Goal: Task Accomplishment & Management: Use online tool/utility

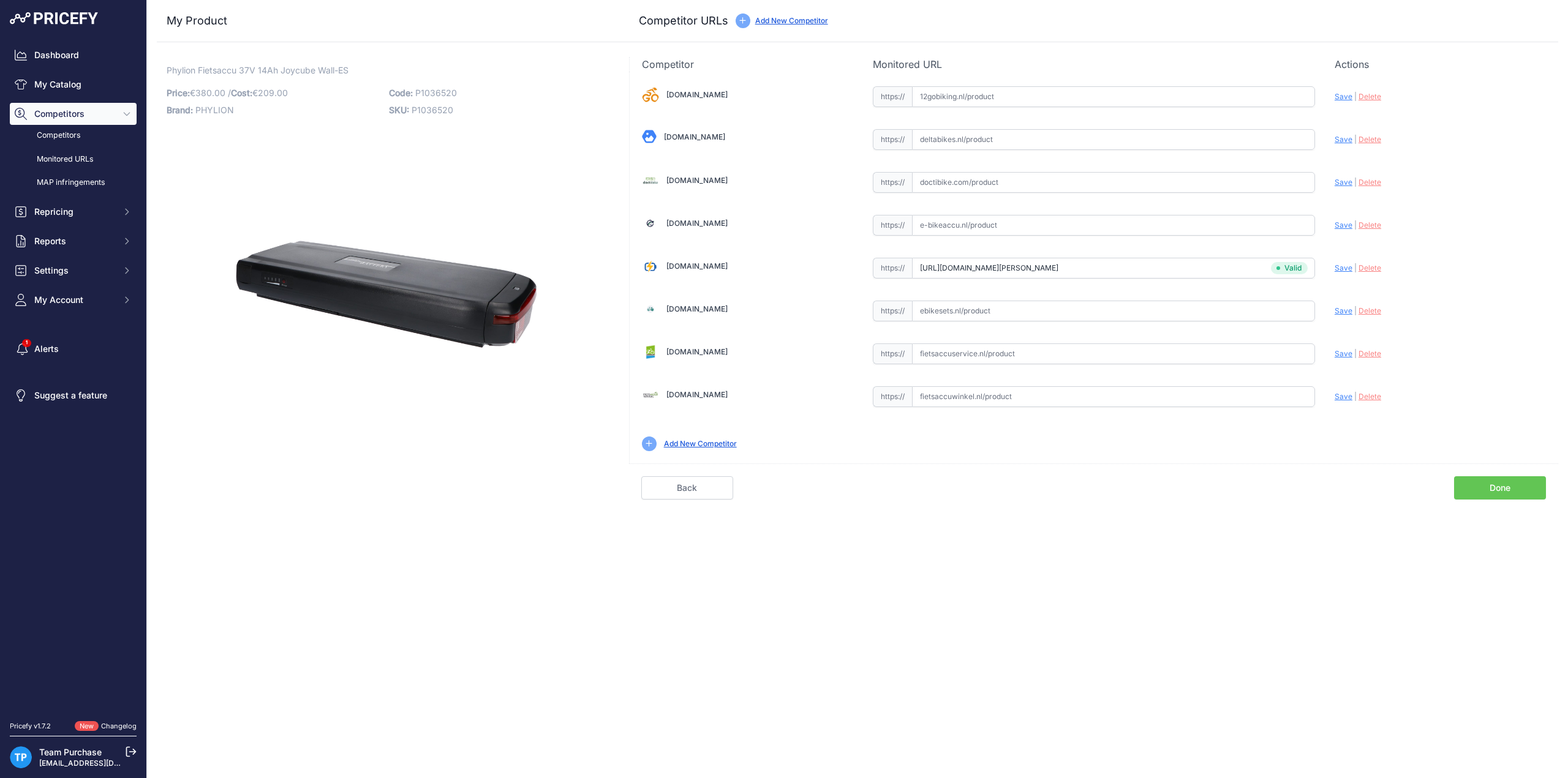
click at [998, 396] on input "text" at bounding box center [1113, 397] width 403 height 21
paste input "https://www.fietsaccuwinkel.nl/phylion-xh370-13j-wall-es-14ah-518wh-fietsaccu-m…"
click at [1338, 392] on span "Save" at bounding box center [1344, 396] width 18 height 9
type input "https://www.fietsaccuwinkel.nl/phylion-xh370-13j-wall-es-14ah-518wh-fietsaccu-m…"
click at [1015, 352] on input "text" at bounding box center [1113, 354] width 403 height 21
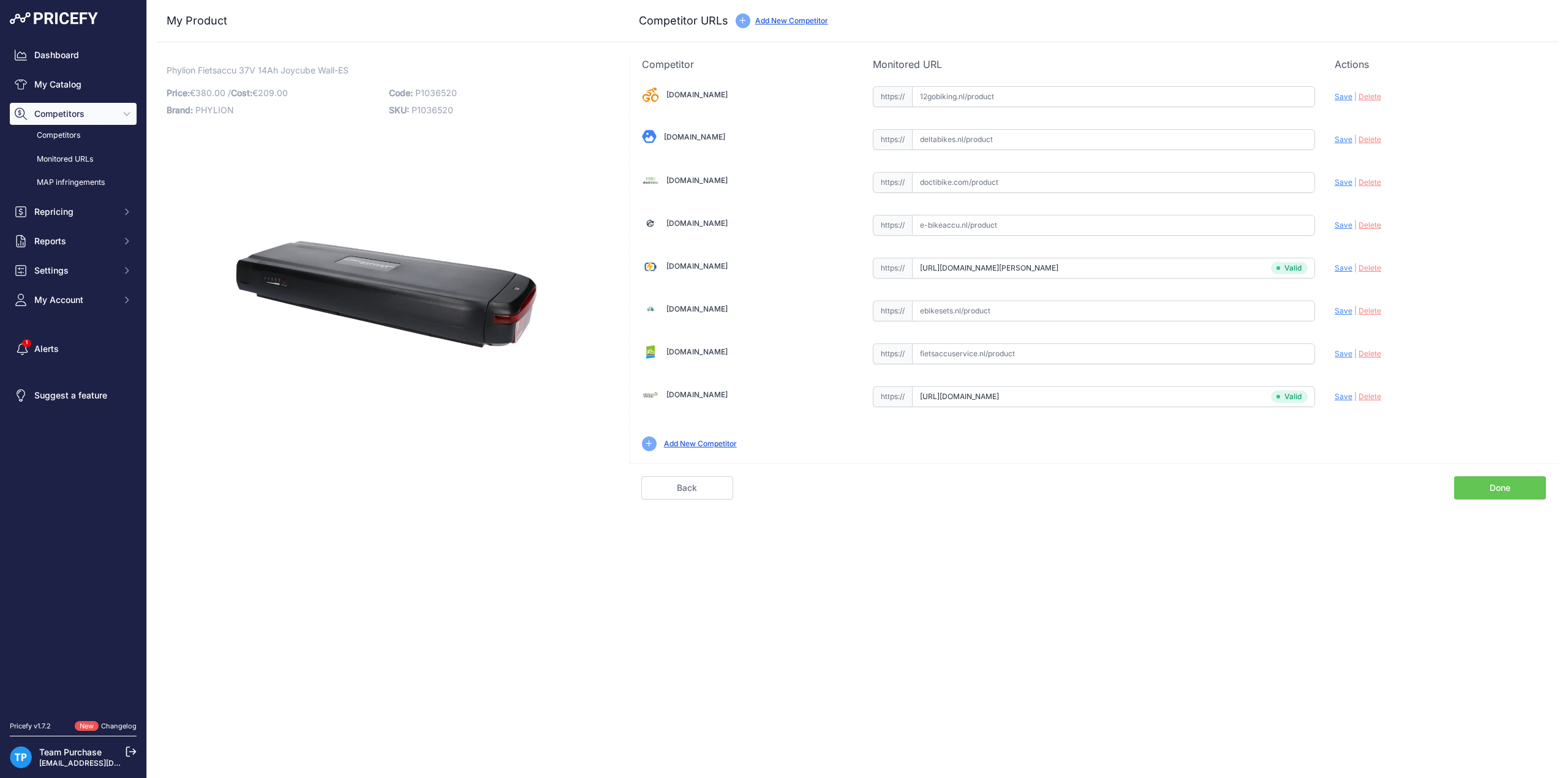
paste input "https://fietsaccuservice.nl/shop/fietsaccus/accu-phylion-joycube-wall-es-xh370-…"
click at [1342, 353] on span "Save" at bounding box center [1344, 354] width 18 height 9
type input "https://fietsaccuservice.nl/shop/fietsaccus/accu-phylion-joycube-wall-es-xh370-…"
click at [979, 224] on input "text" at bounding box center [1113, 226] width 403 height 21
paste input "https://www.e-bikeaccu.nl/phylion-xh370-13j-wall-es-37v-13ah-fietsaccu-met-acht…"
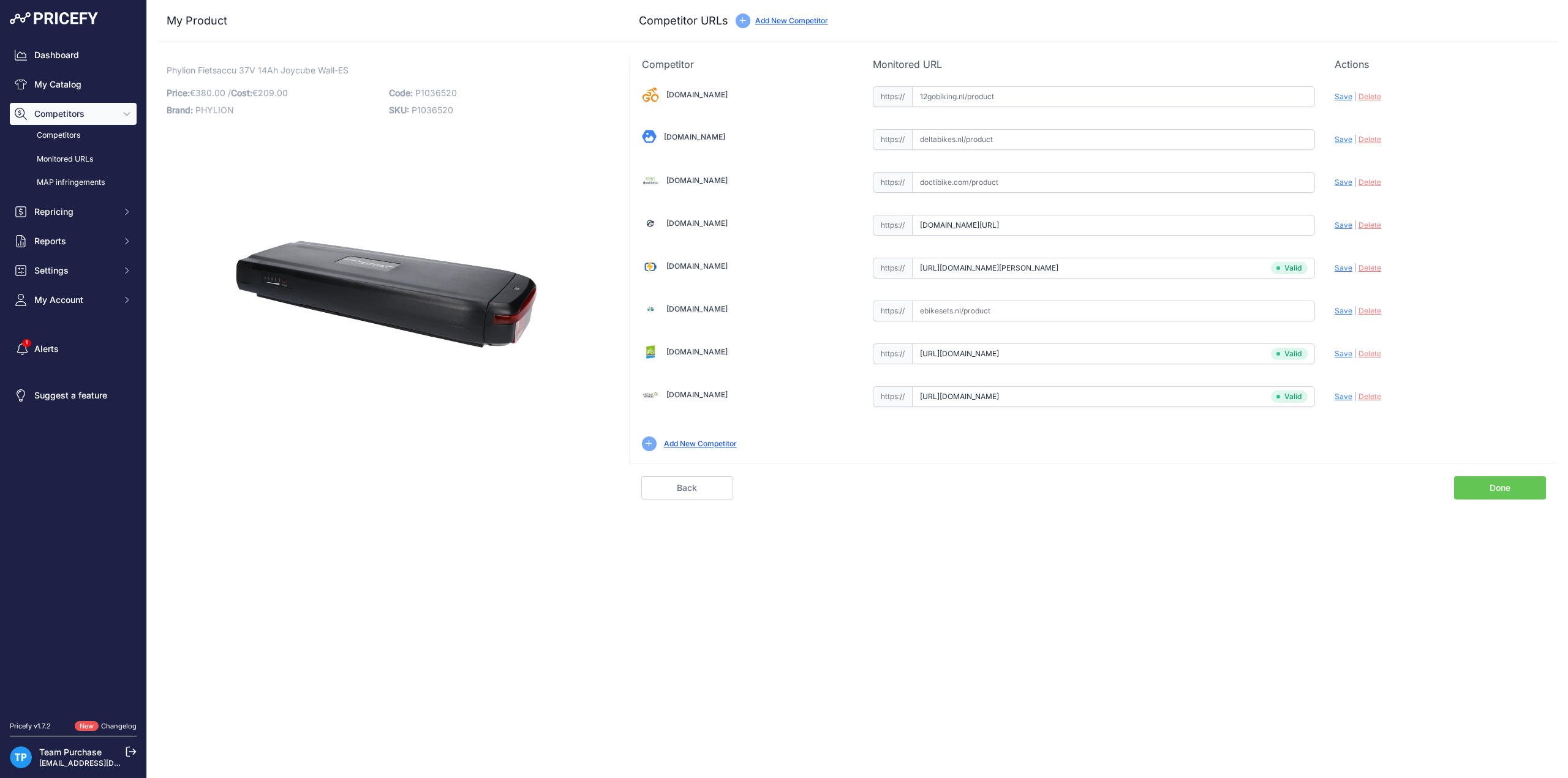
click at [1345, 226] on span "Save" at bounding box center [1344, 225] width 18 height 9
type input "https://www.e-bikeaccu.nl/phylion-xh370-13j-wall-es-37v-13ah-fietsaccu-met-acht…"
click at [1005, 182] on input "text" at bounding box center [1113, 182] width 403 height 21
paste input "https://doctibike.com/en/joycube-e-bike-battery/5352-batterie-velo-joycube-wall…"
click at [1339, 183] on span "Save" at bounding box center [1344, 182] width 18 height 9
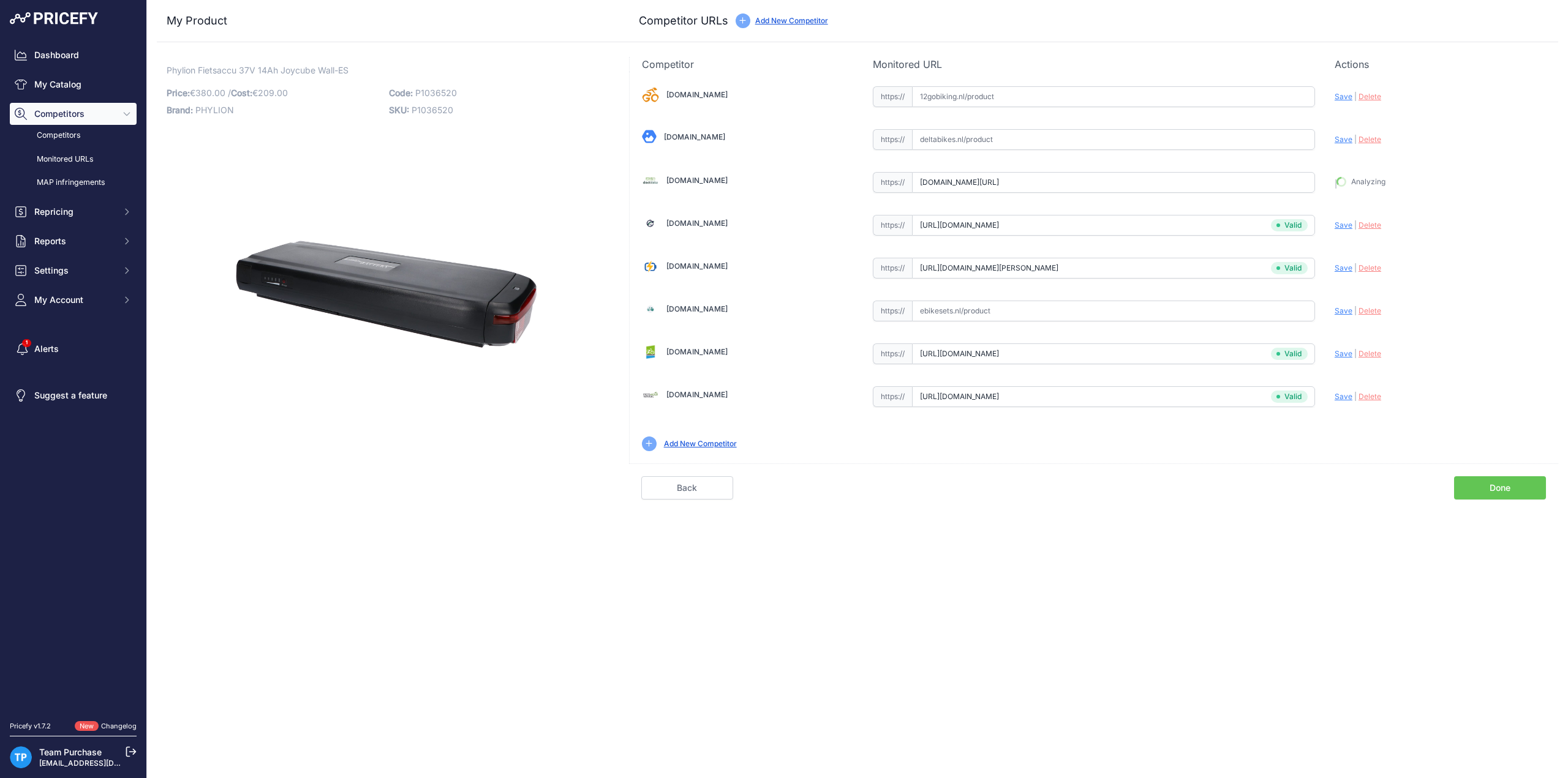
type input "https://doctibike.com/en/joycube-e-bike-battery/5352-batterie-velo-joycube-wall…"
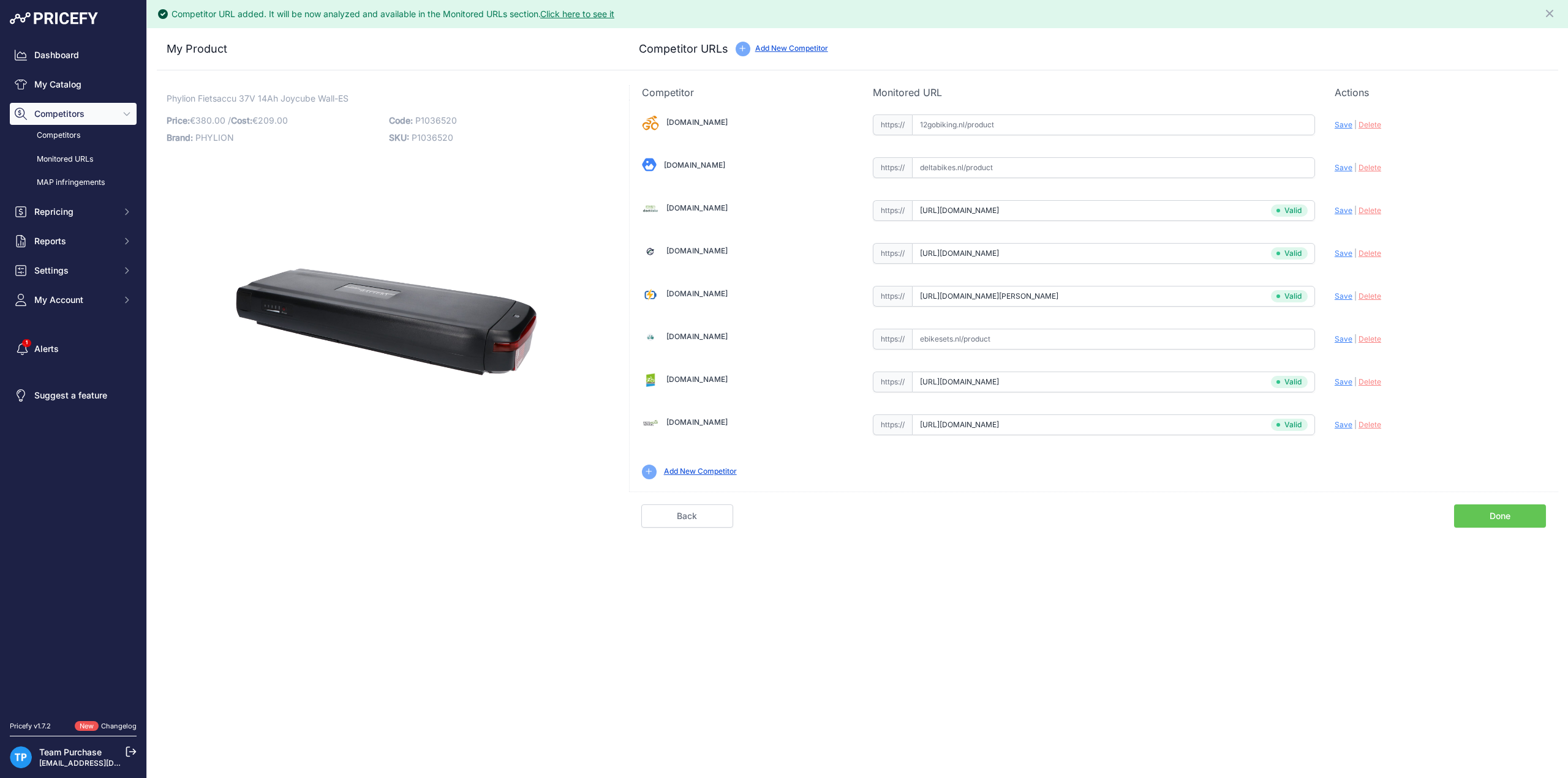
click at [1478, 525] on div "Competitor URL added. It will be now analyzed and available in the Monitored UR…" at bounding box center [858, 389] width 1421 height 778
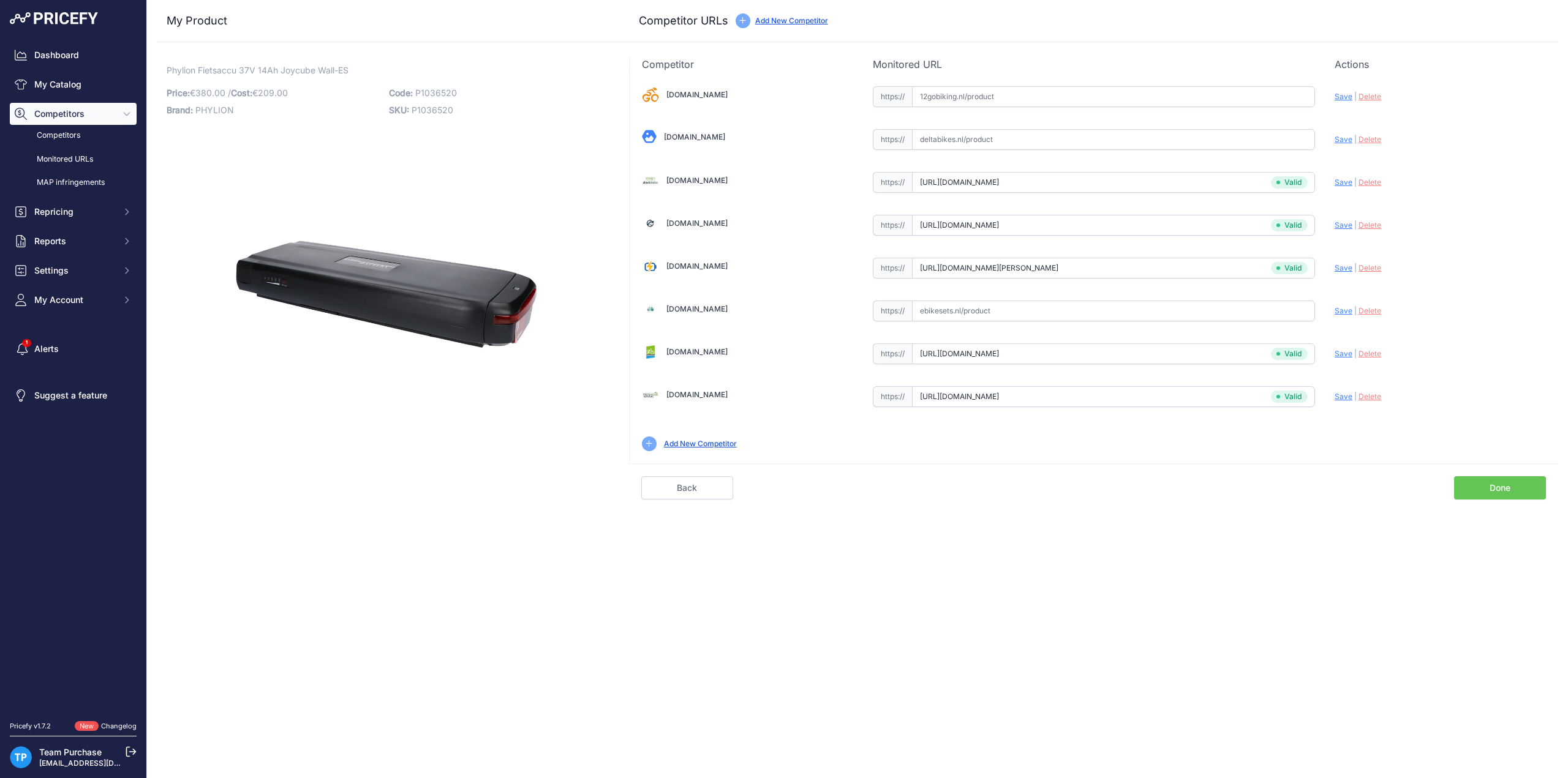
click at [1477, 520] on div "Competitor URL added. It will be now analyzed and available in the Monitored UR…" at bounding box center [858, 389] width 1421 height 778
click at [1475, 485] on link "Done" at bounding box center [1500, 488] width 92 height 24
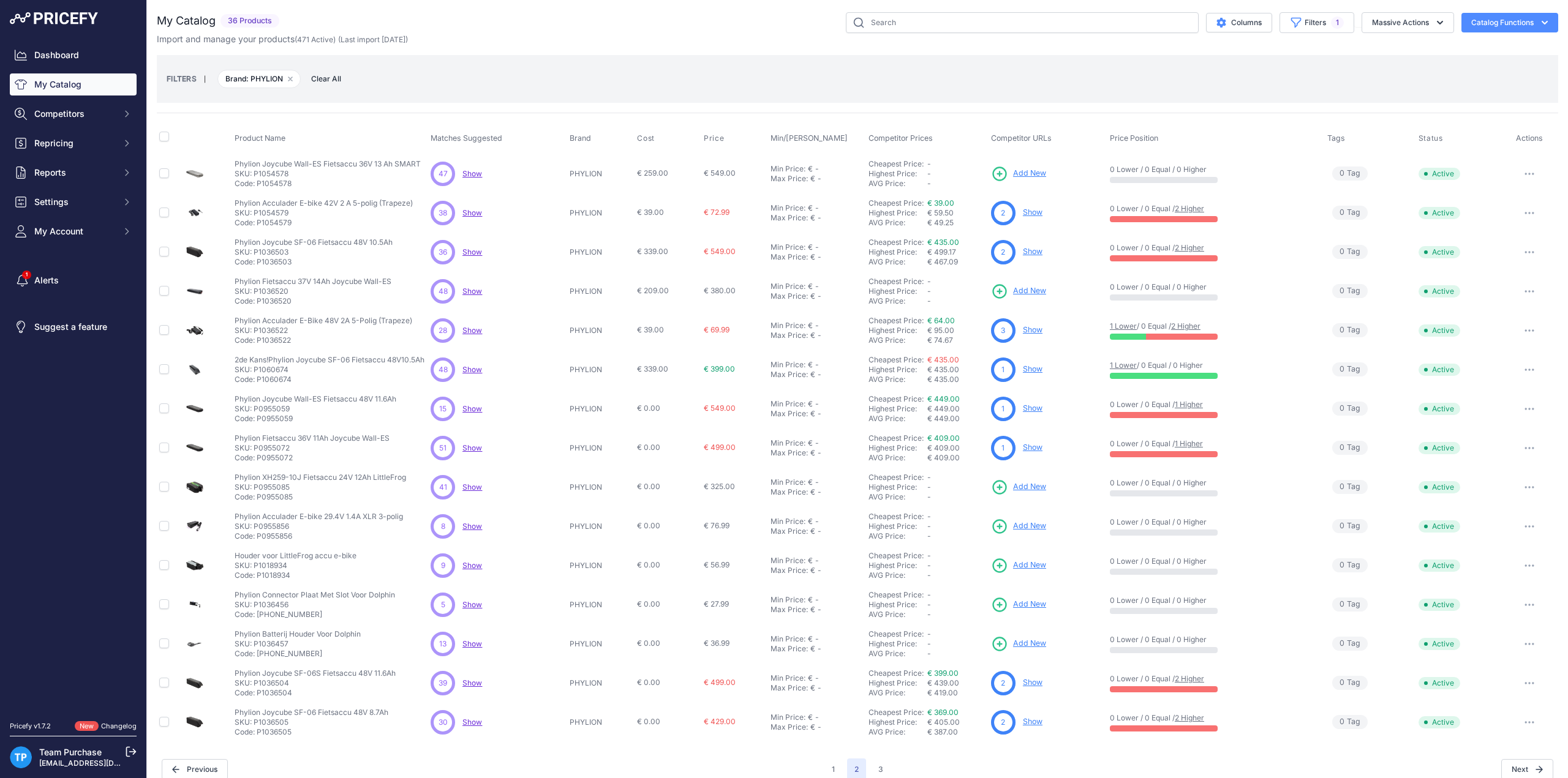
scroll to position [12, 0]
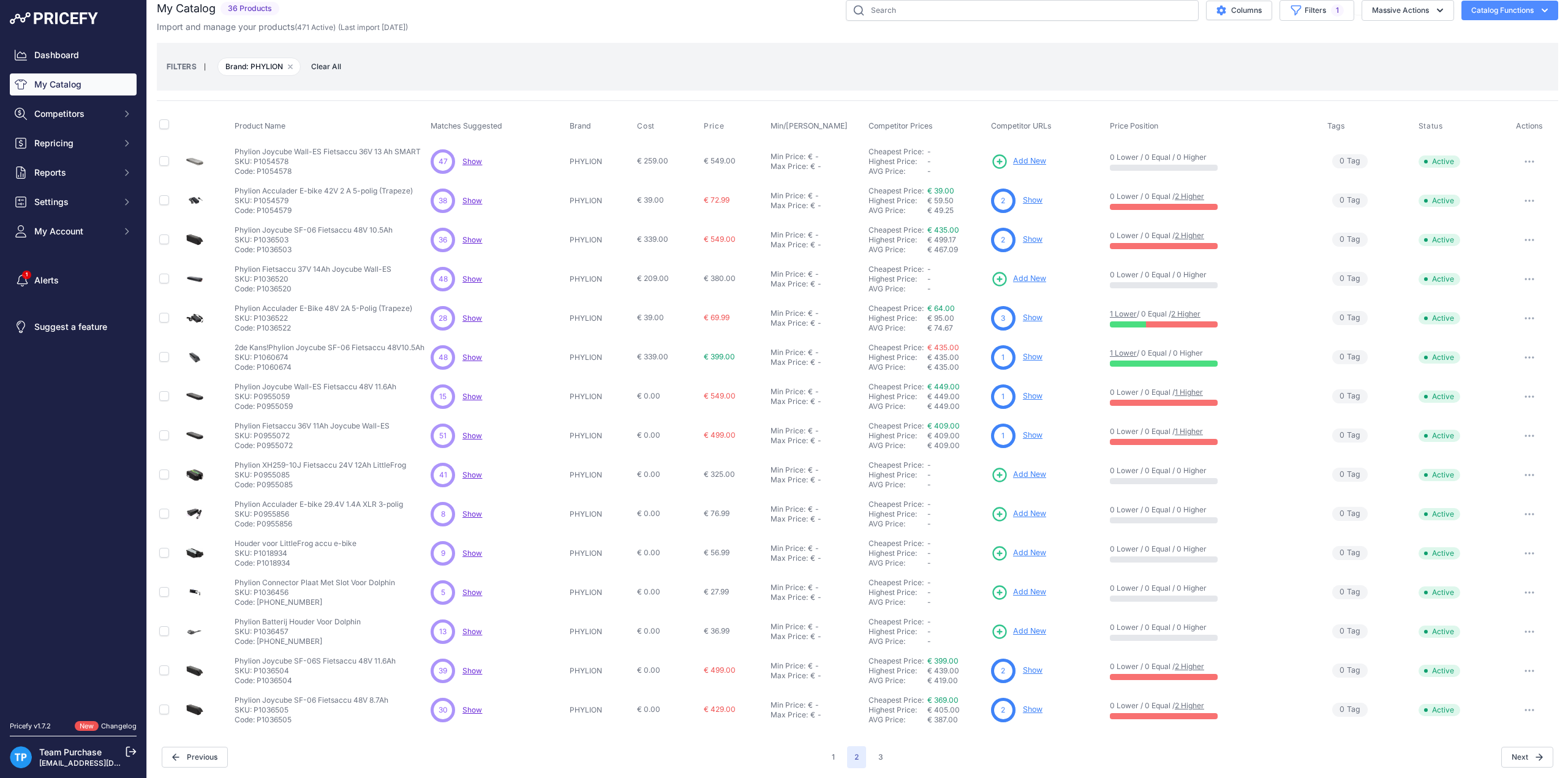
click at [1525, 356] on icon "button" at bounding box center [1529, 358] width 10 height 3
click at [1491, 401] on button "Delete" at bounding box center [1517, 403] width 78 height 20
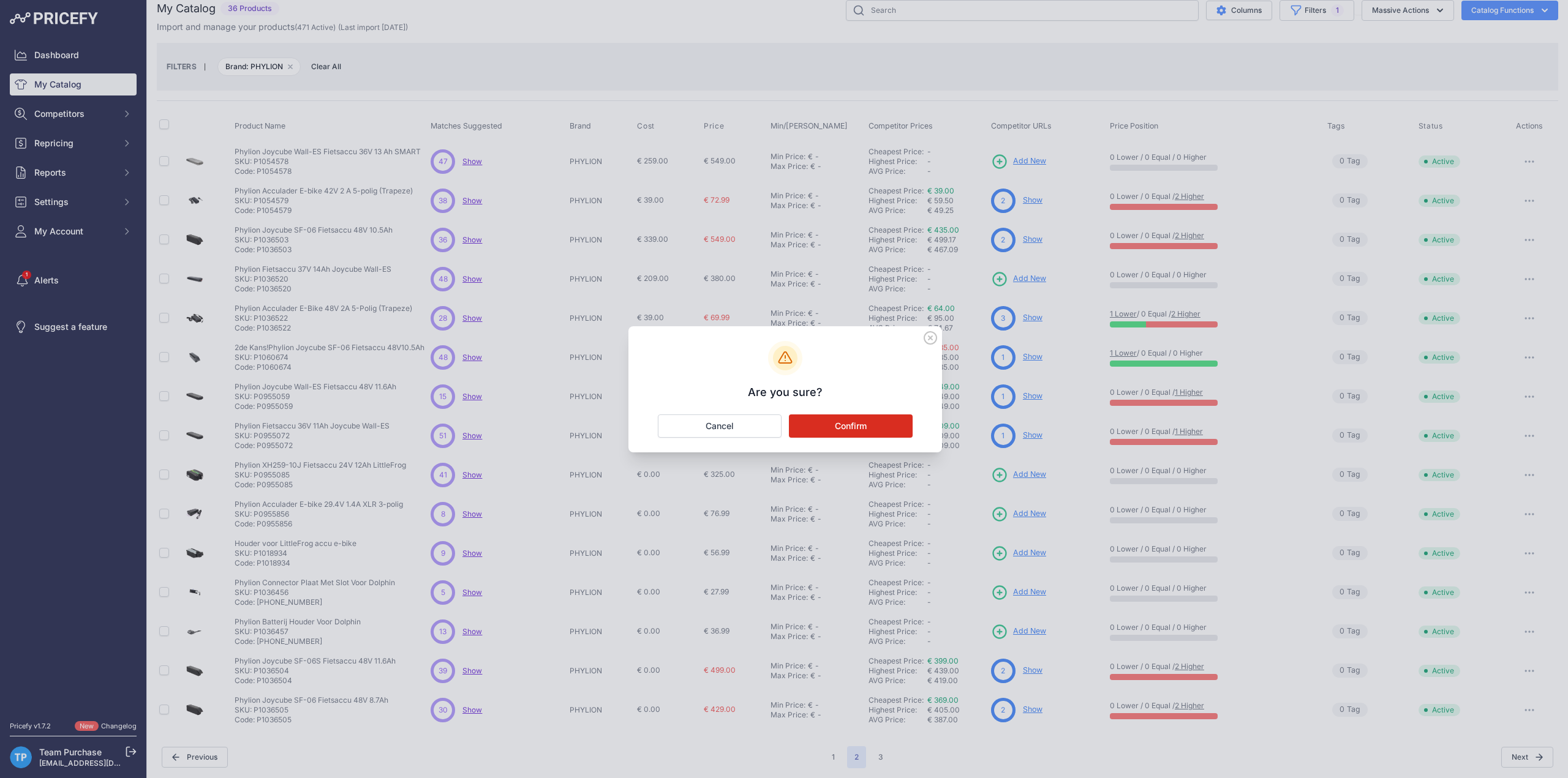
click at [830, 422] on button "Confirm" at bounding box center [850, 426] width 124 height 24
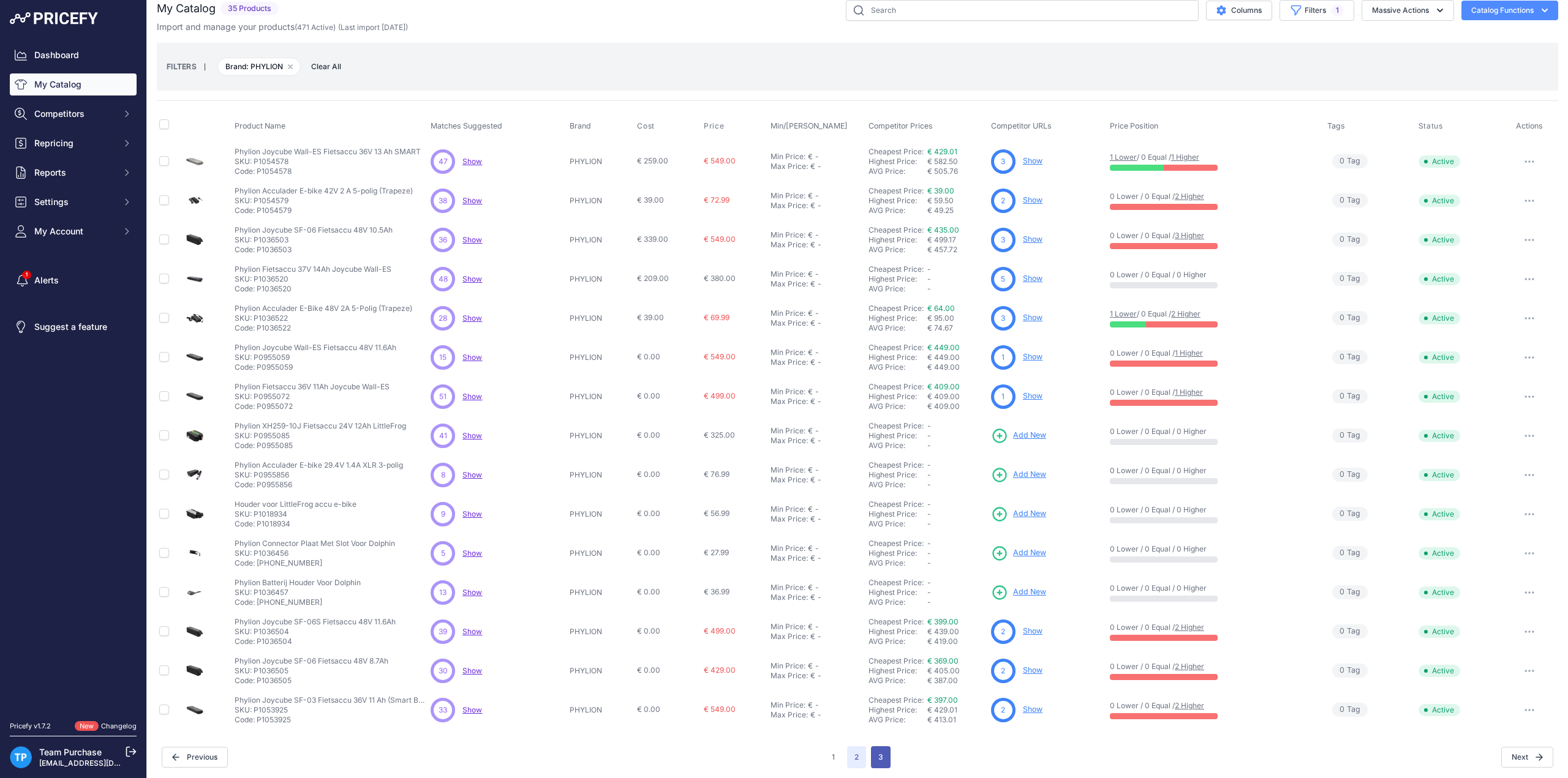
click at [878, 753] on button "3" at bounding box center [881, 758] width 20 height 22
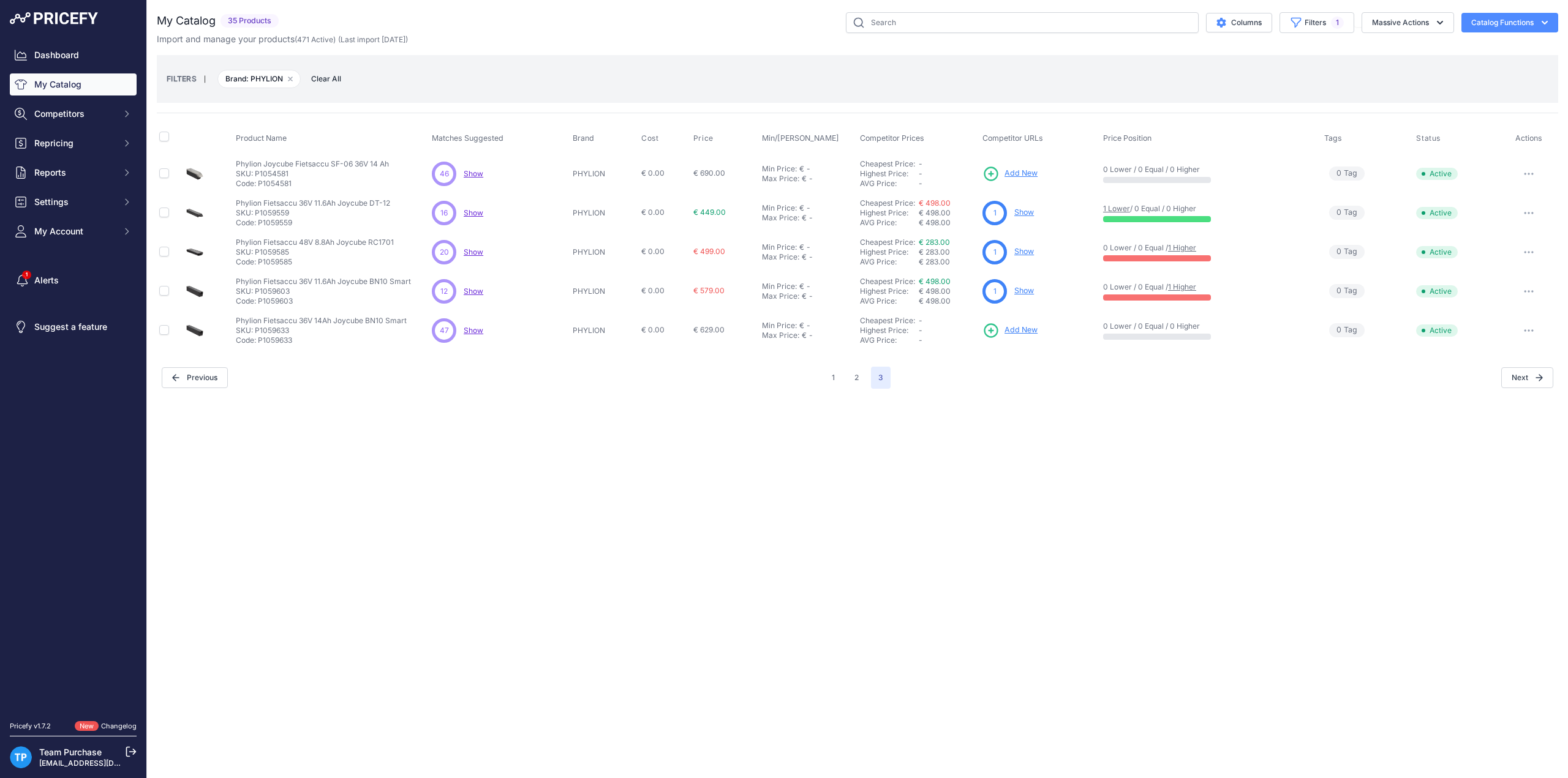
click at [274, 171] on p "SKU: P1054581" at bounding box center [313, 173] width 153 height 10
copy p "P1054581"
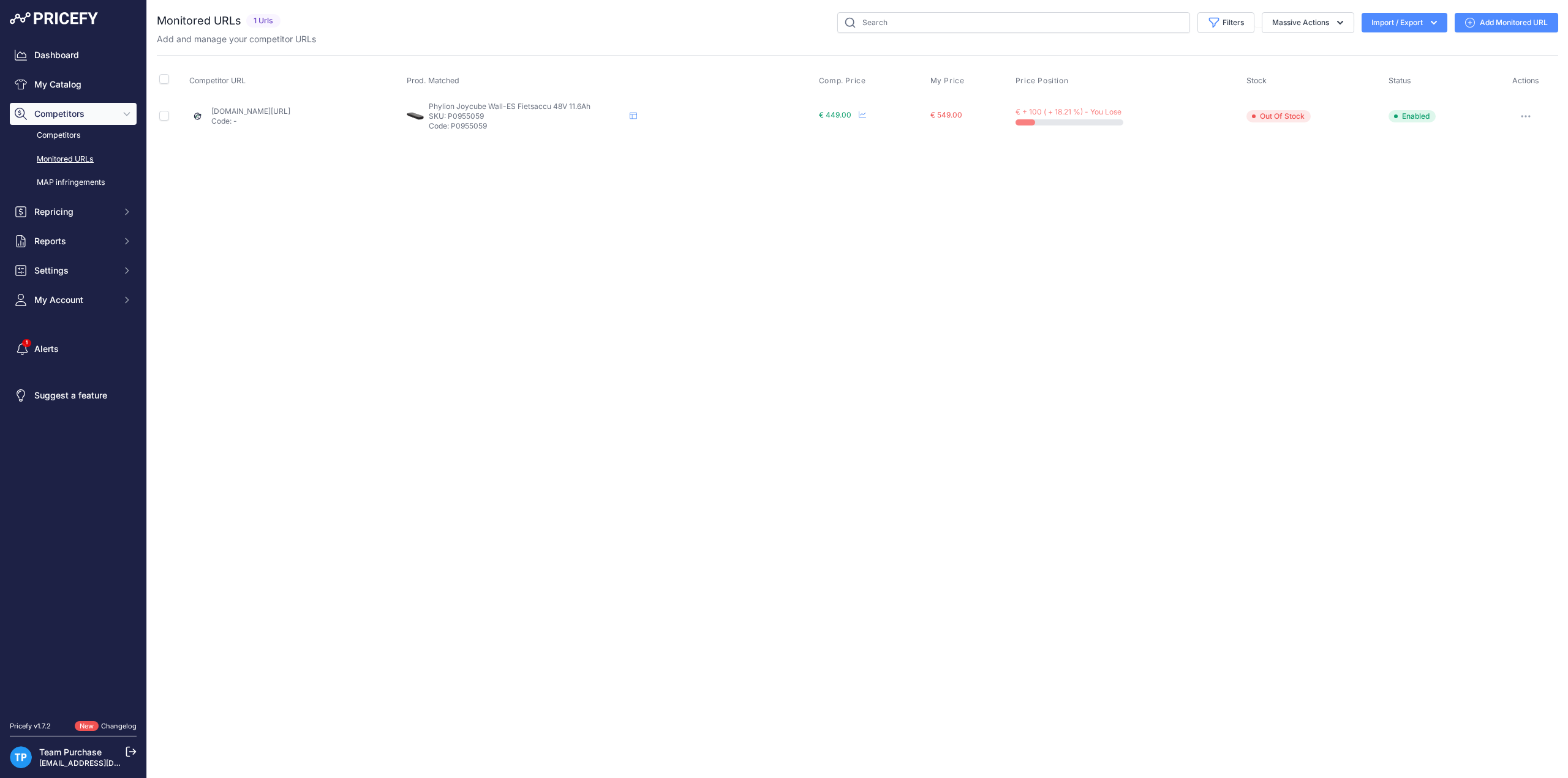
click at [1500, 18] on link "Add Monitored URL" at bounding box center [1507, 23] width 103 height 20
click at [1496, 29] on link "Add Monitored URL" at bounding box center [1507, 23] width 103 height 20
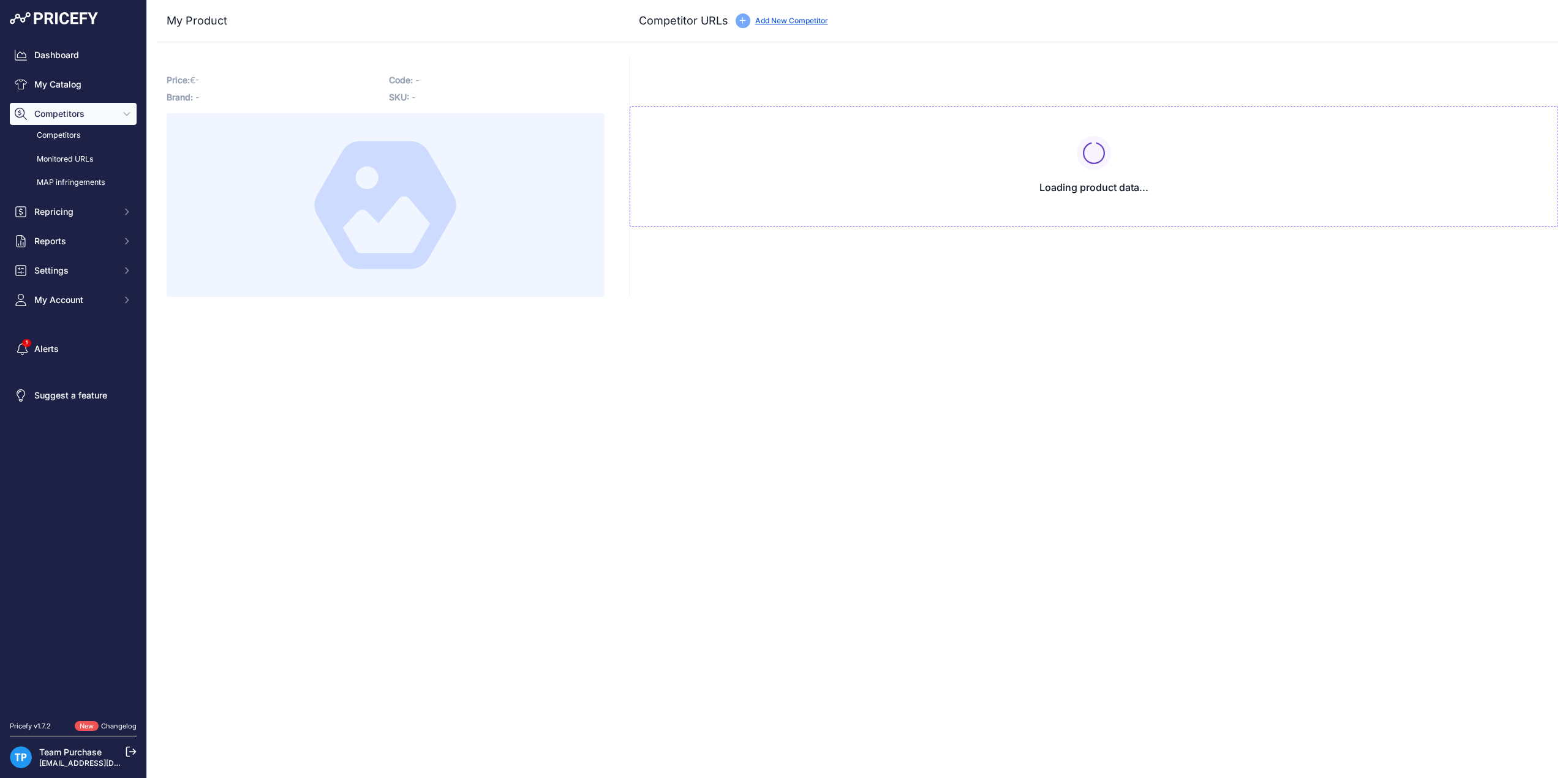
type input "[DOMAIN_NAME][URL]"
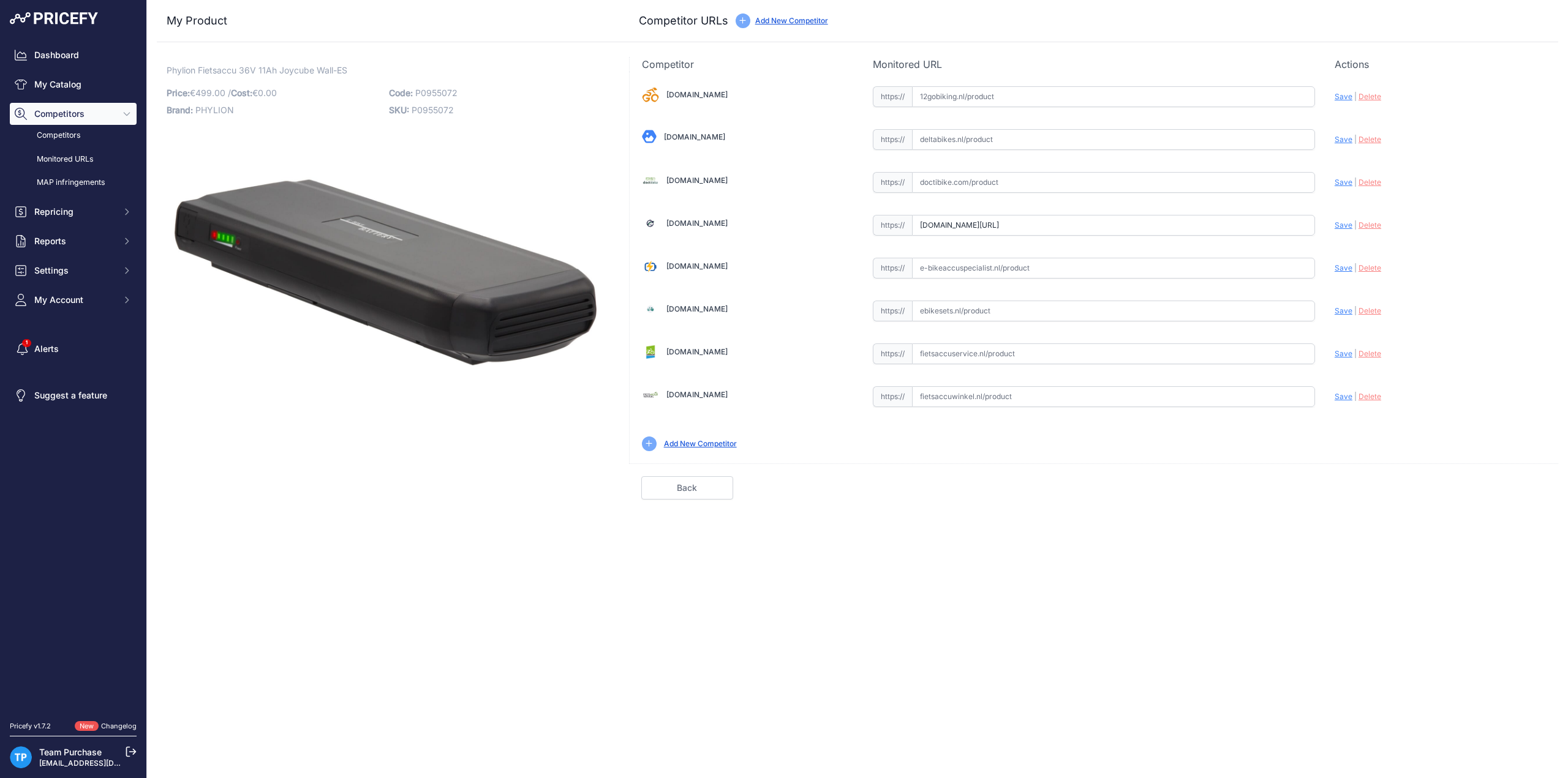
click at [989, 388] on input "text" at bounding box center [1113, 397] width 403 height 21
paste input "[URL][DOMAIN_NAME]"
click at [1338, 394] on span "Save" at bounding box center [1344, 396] width 18 height 9
type input "https://www.fietsaccuwinkel.nl/phylion-joycube-wall-es-jceb360-11ah-36v-396wh-5…"
click at [1493, 481] on link "Done" at bounding box center [1500, 488] width 92 height 24
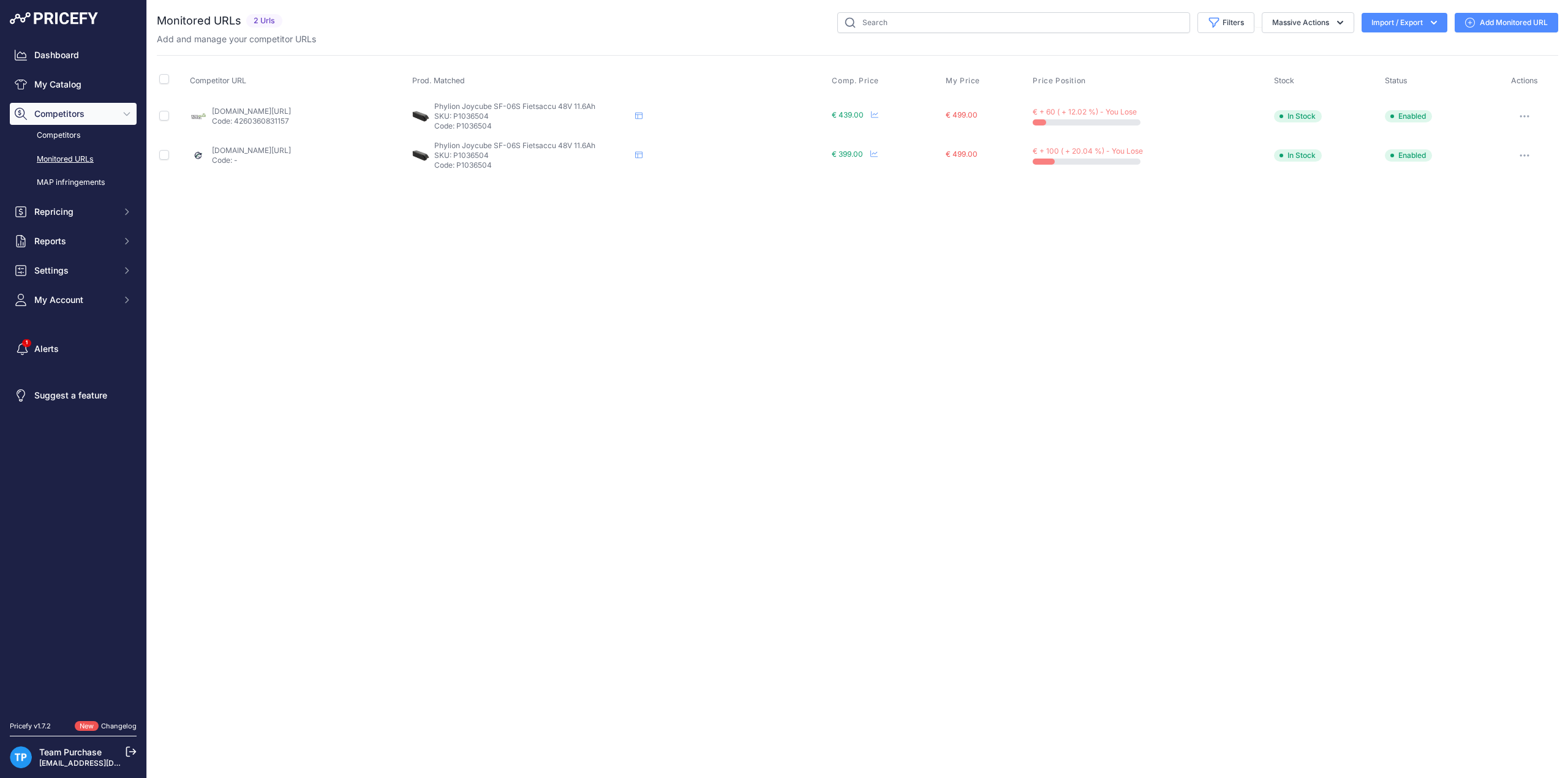
click at [1505, 16] on link "Add Monitored URL" at bounding box center [1507, 23] width 103 height 20
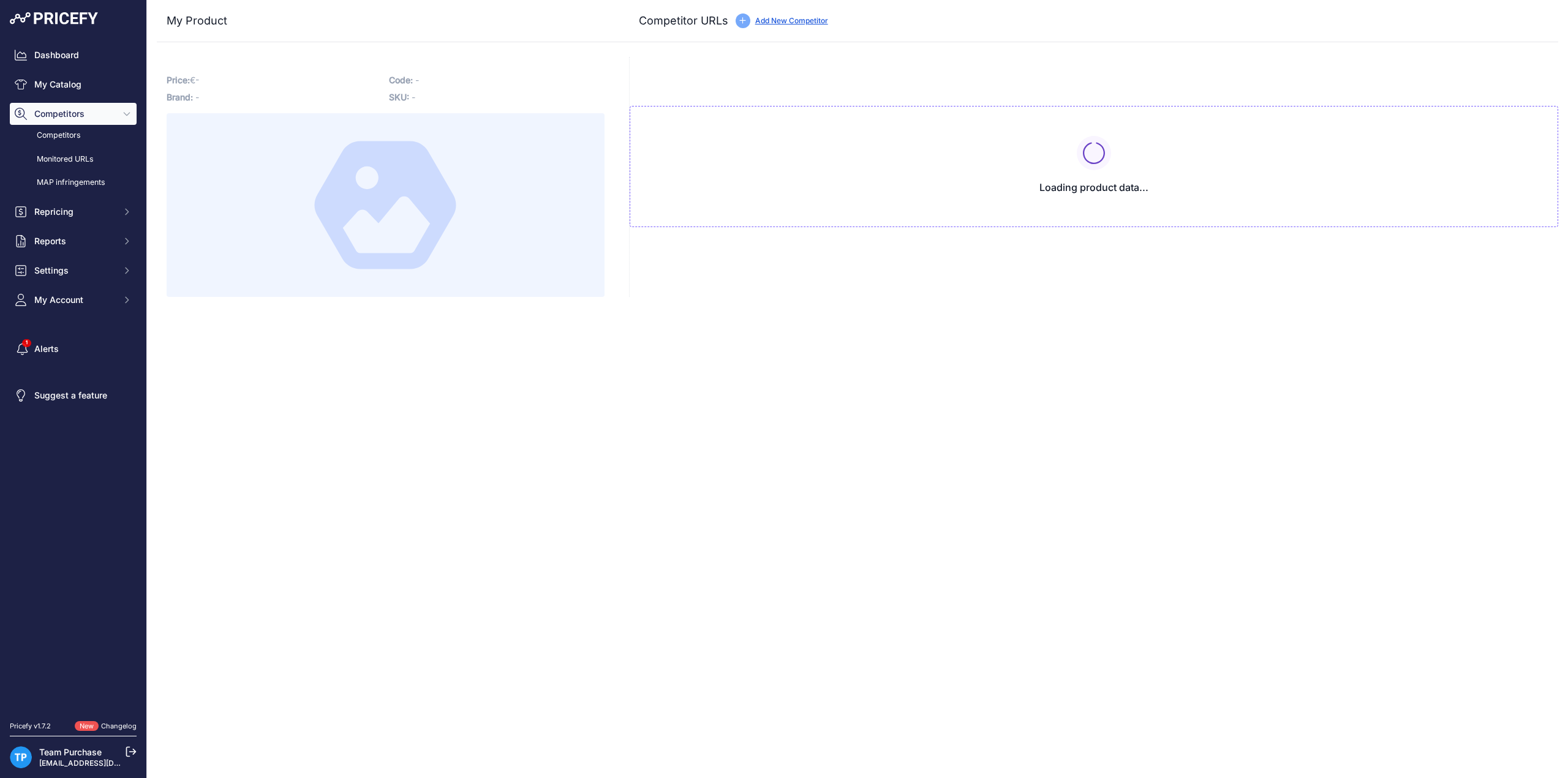
type input "www.e-bikeaccu.nl/phylion-joycube-sf-06s-fietsaccu-48v-11-6ah?prirule_jdsnikfkf…"
type input "www.fietsaccuwinkel.nl/phylion-fietsaccu-sf-06s-joycube-48v-11-6ah-jceb480?prir…"
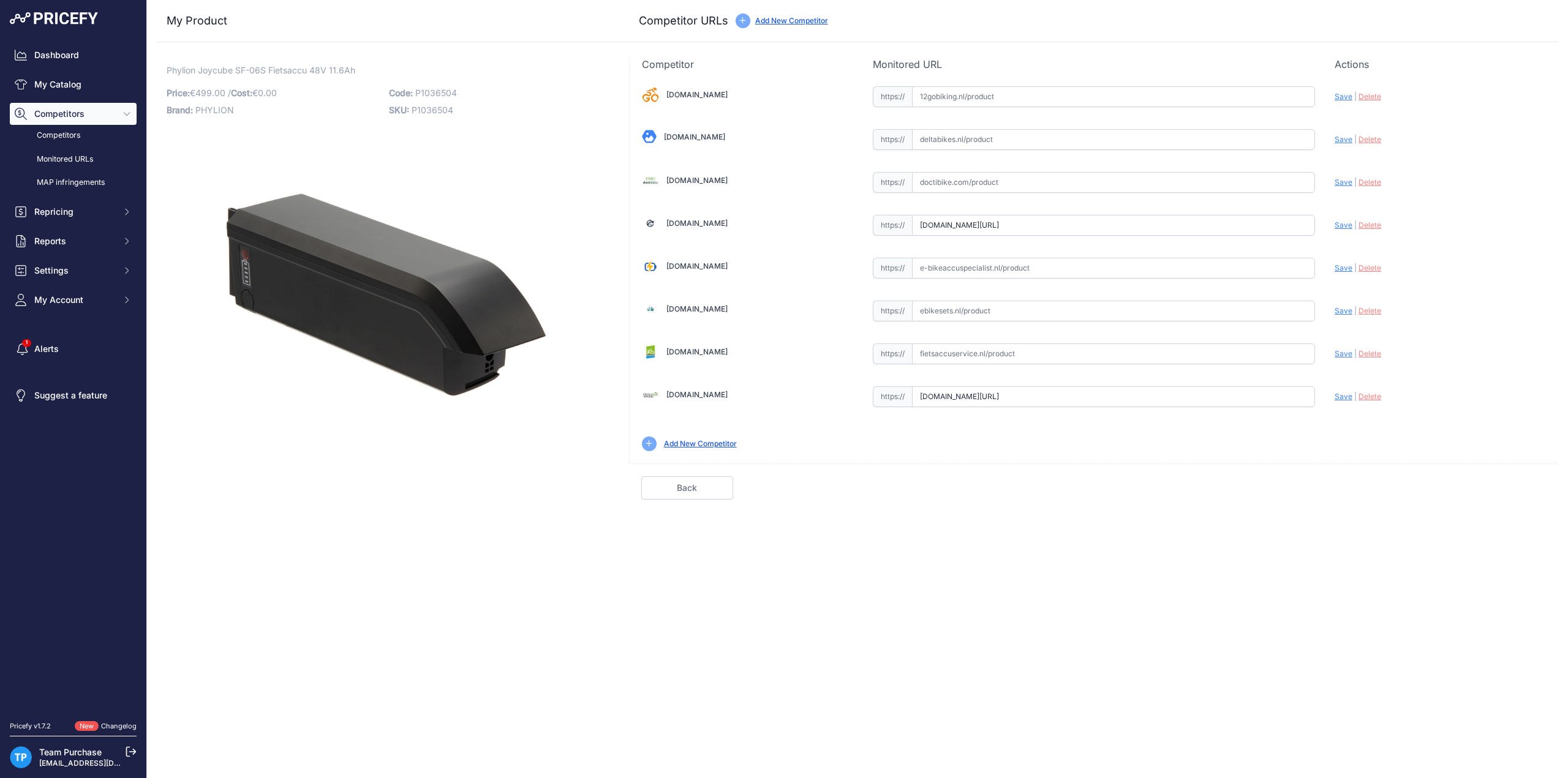
click at [1030, 190] on input "text" at bounding box center [1113, 182] width 403 height 21
paste input "https://doctibike.com/en/joycube-e-bike-battery/5182-joycube-sf-06s-non-smart-b…"
click at [1344, 182] on span "Save" at bounding box center [1344, 182] width 18 height 9
type input "https://doctibike.com/en/joycube-e-bike-battery/5182-joycube-sf-06s-non-smart-b…"
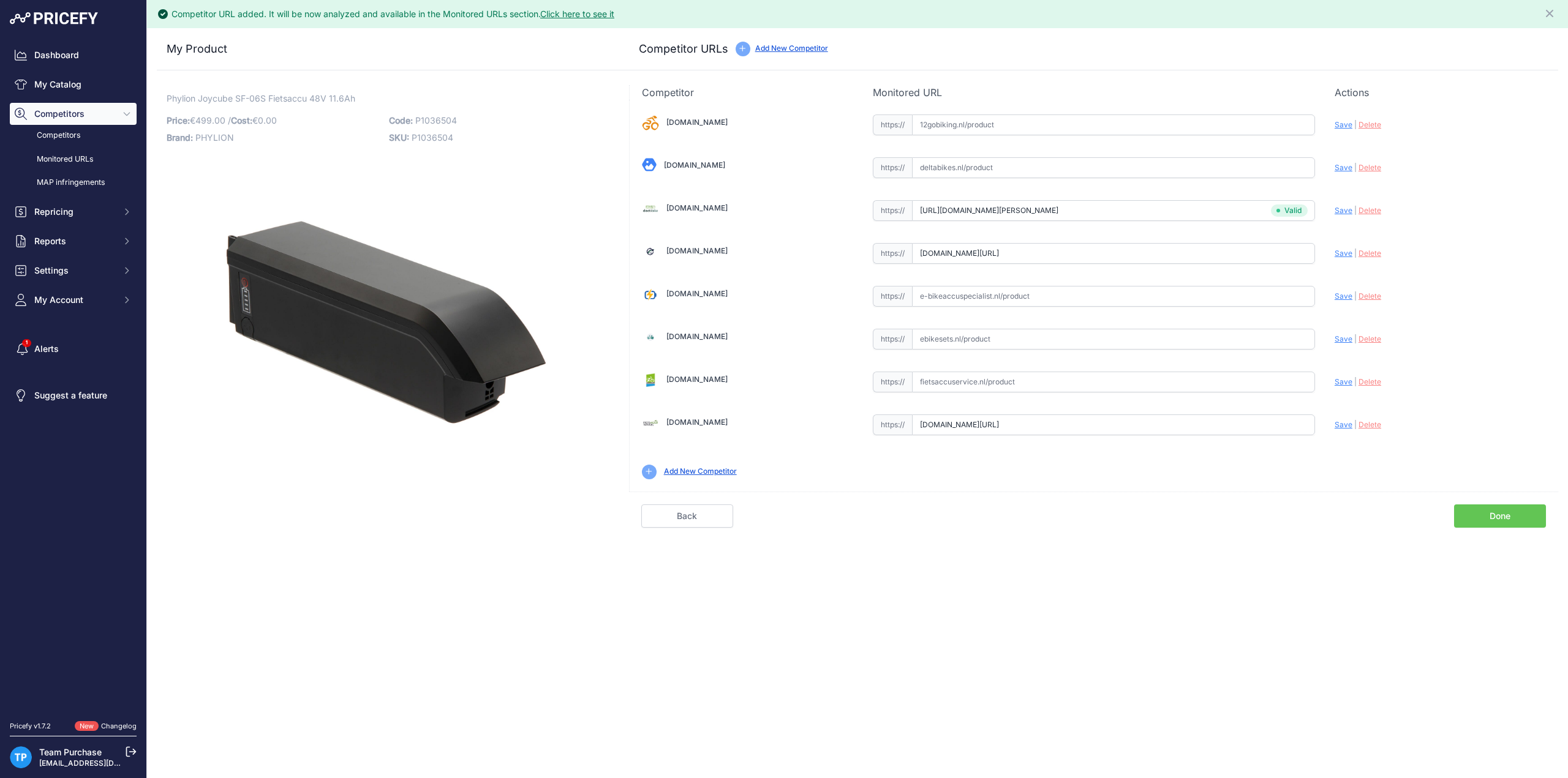
click at [1472, 505] on link "Done" at bounding box center [1500, 516] width 92 height 24
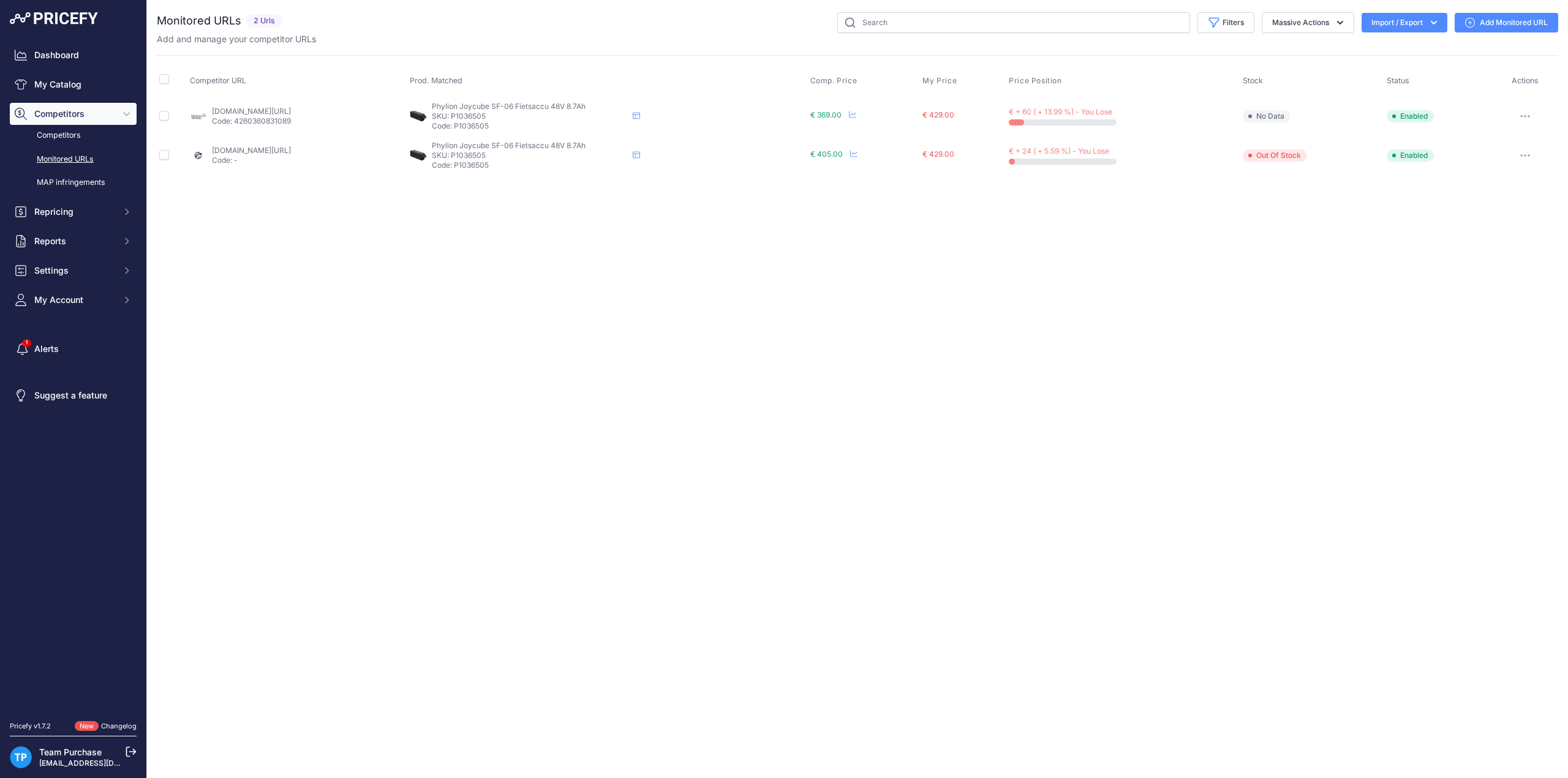
click at [1474, 23] on icon at bounding box center [1470, 22] width 10 height 10
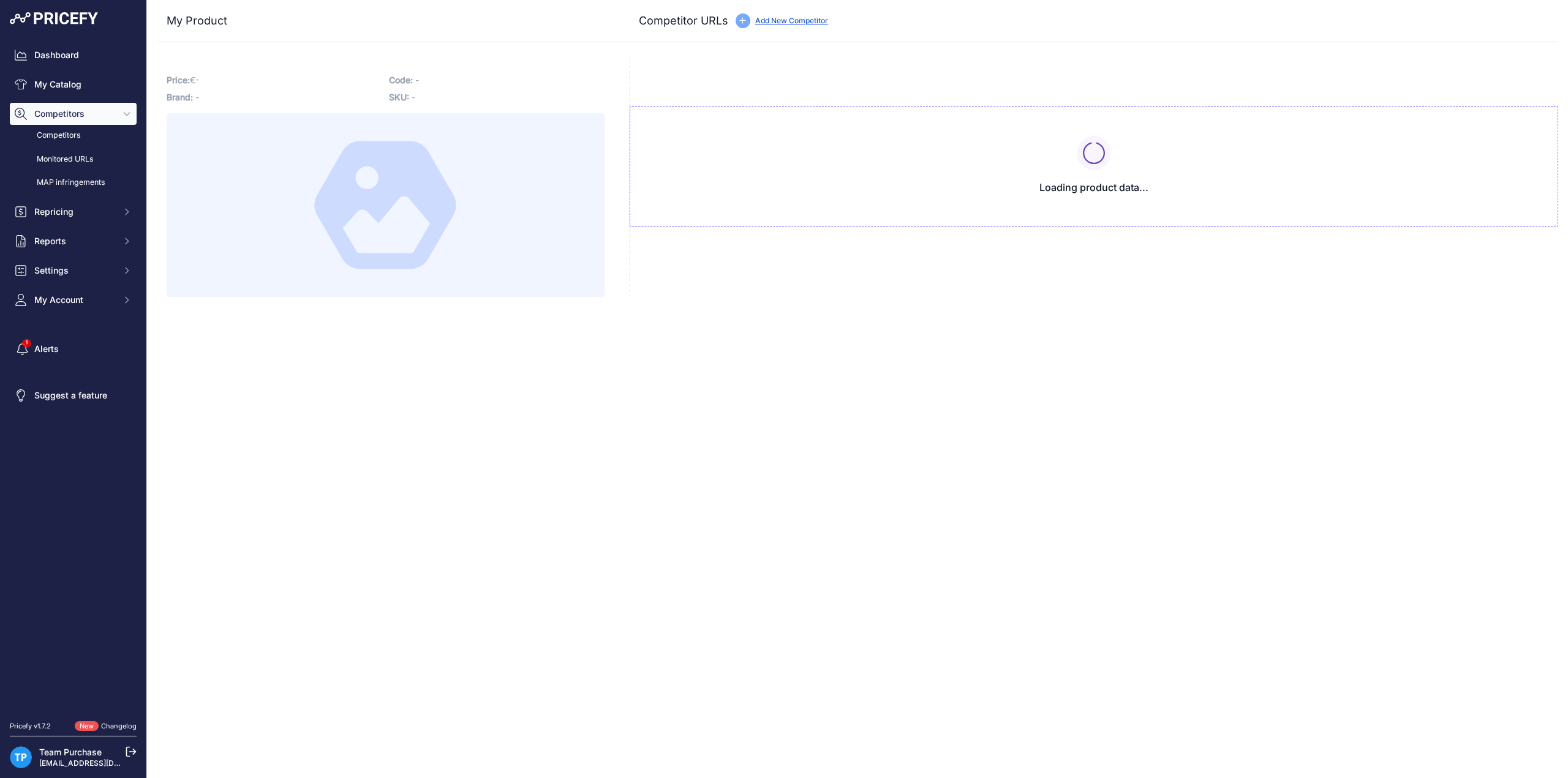
type input "[DOMAIN_NAME][URL]"
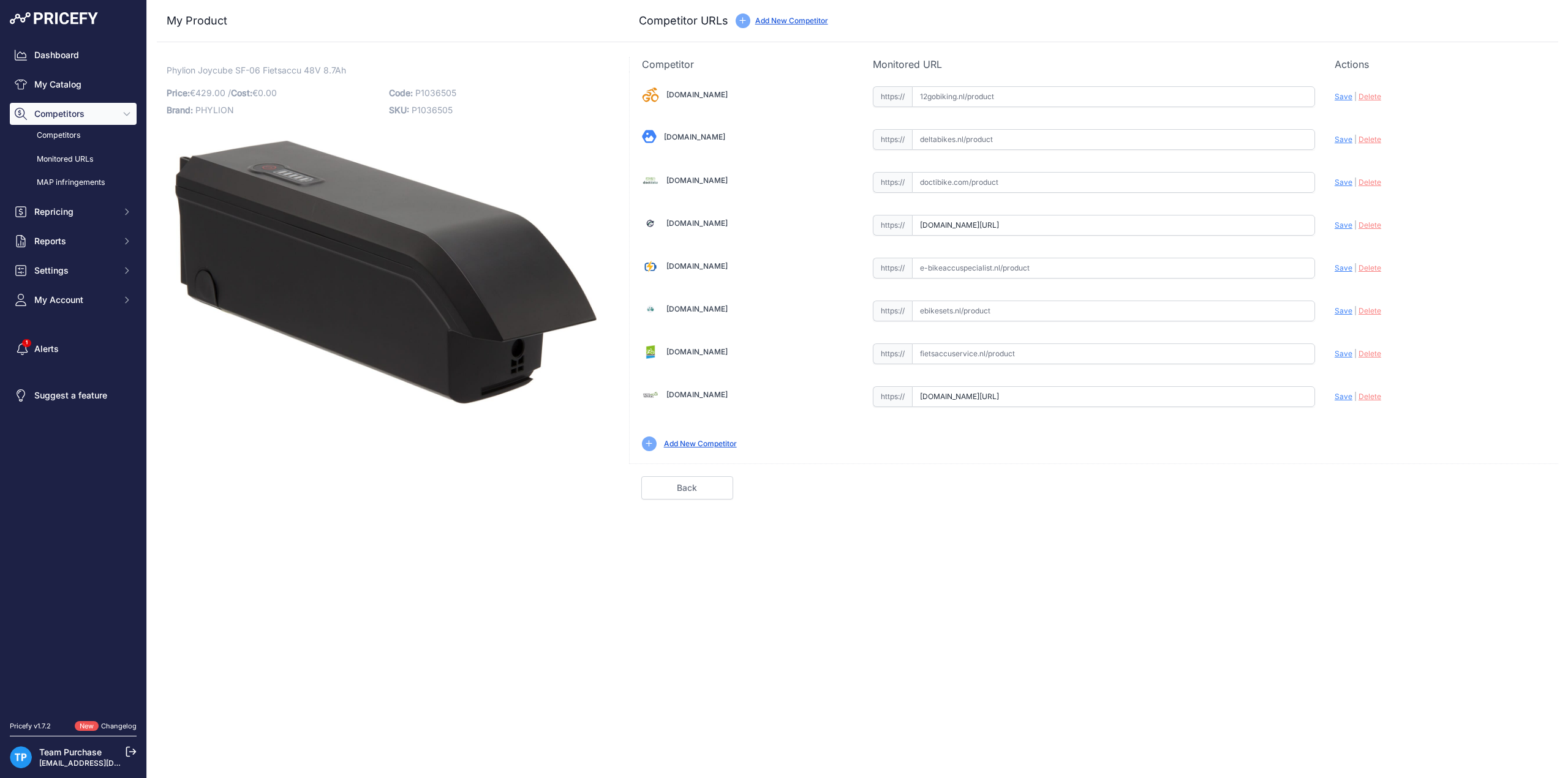
click at [977, 187] on input "text" at bounding box center [1113, 182] width 403 height 21
paste input "https://doctibike.com/en/joycube-e-bike-battery/5183-joycube-sf-06-bike-battery…"
click at [1349, 179] on span "Save" at bounding box center [1344, 182] width 18 height 9
type input "https://doctibike.com/en/joycube-e-bike-battery/5183-joycube-sf-06-bike-battery…"
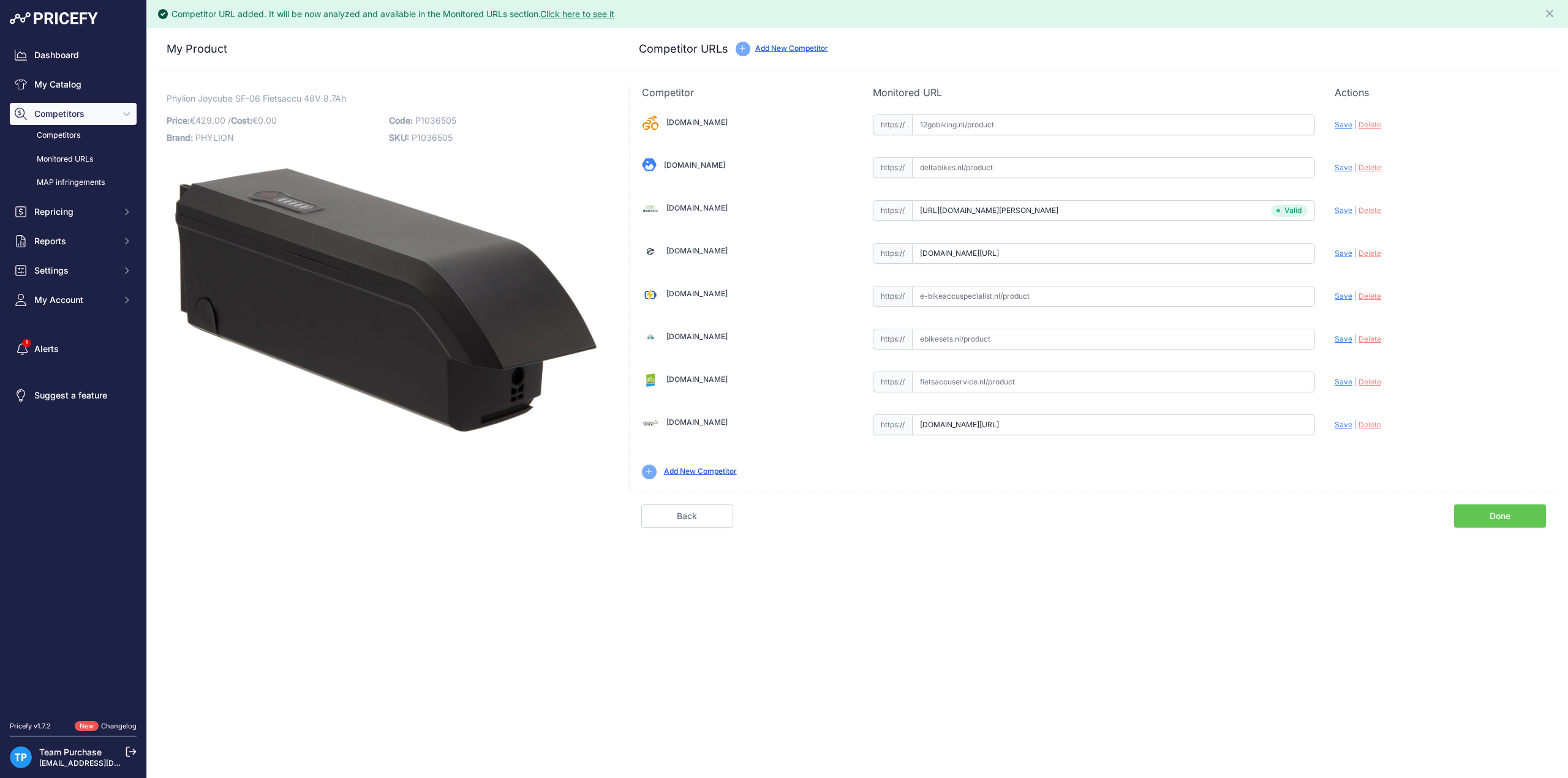
click at [1497, 511] on link "Done" at bounding box center [1500, 516] width 92 height 24
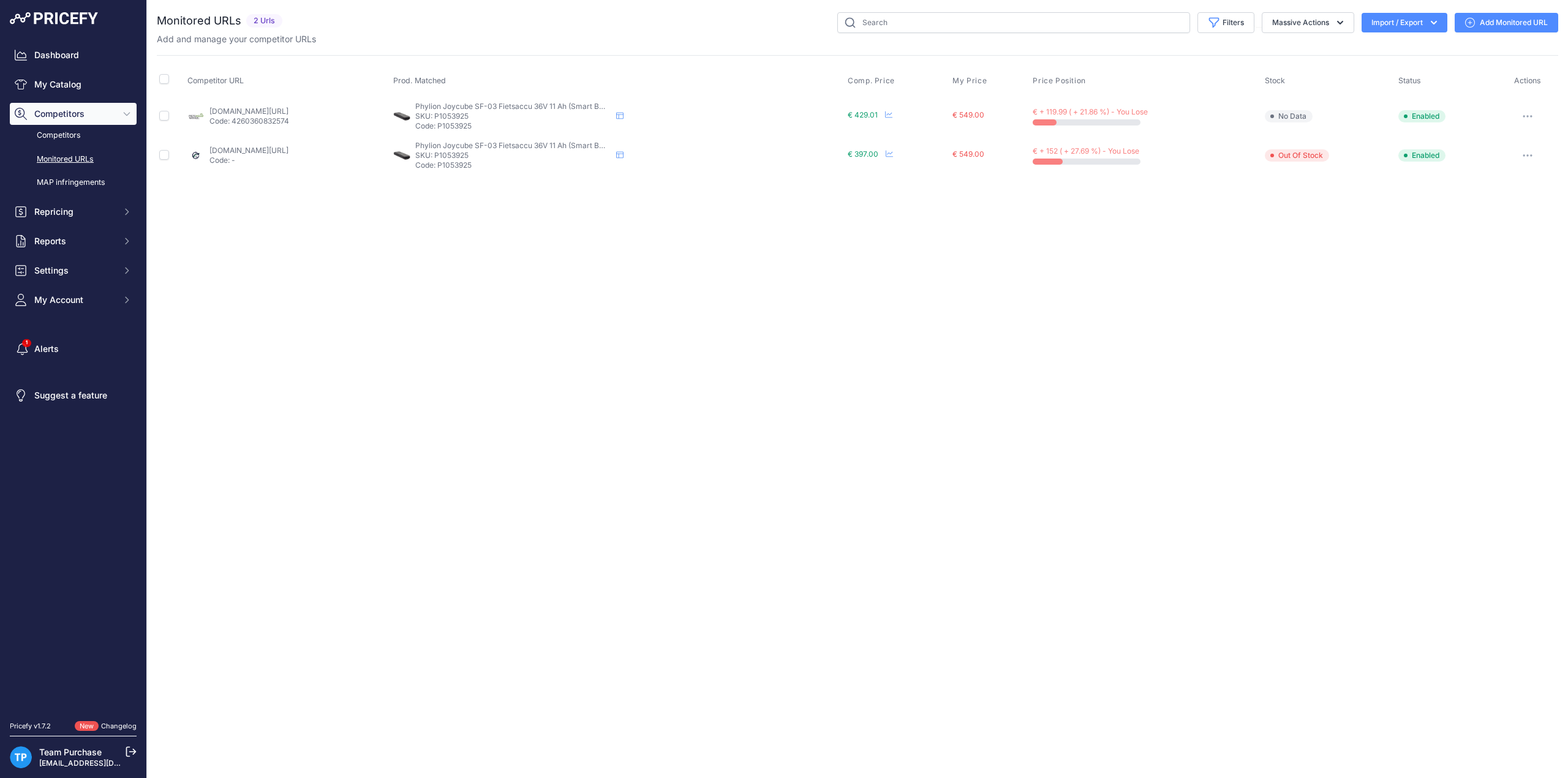
click at [1488, 13] on link "Add Monitored URL" at bounding box center [1507, 23] width 103 height 20
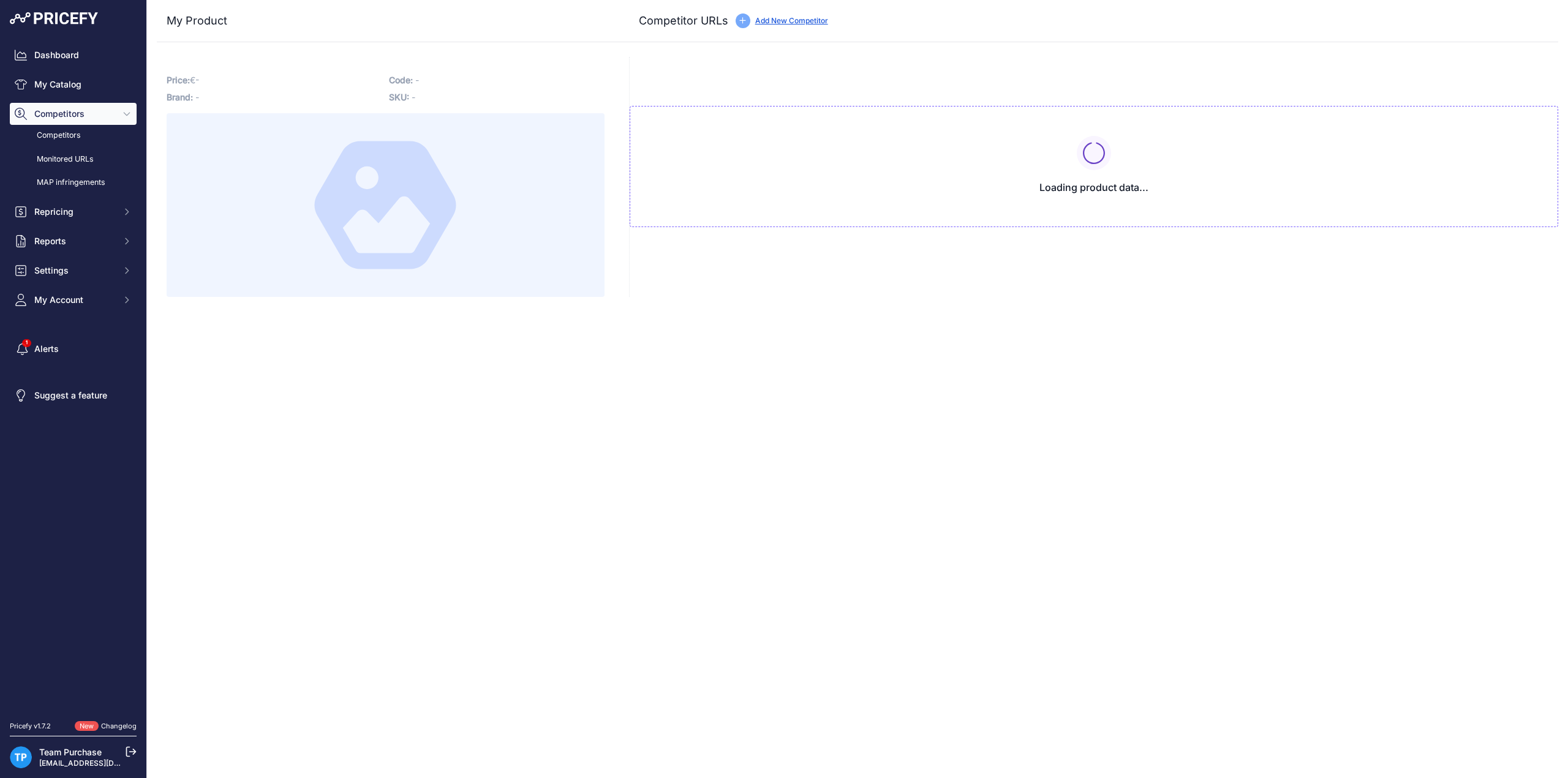
type input "[DOMAIN_NAME][URL]"
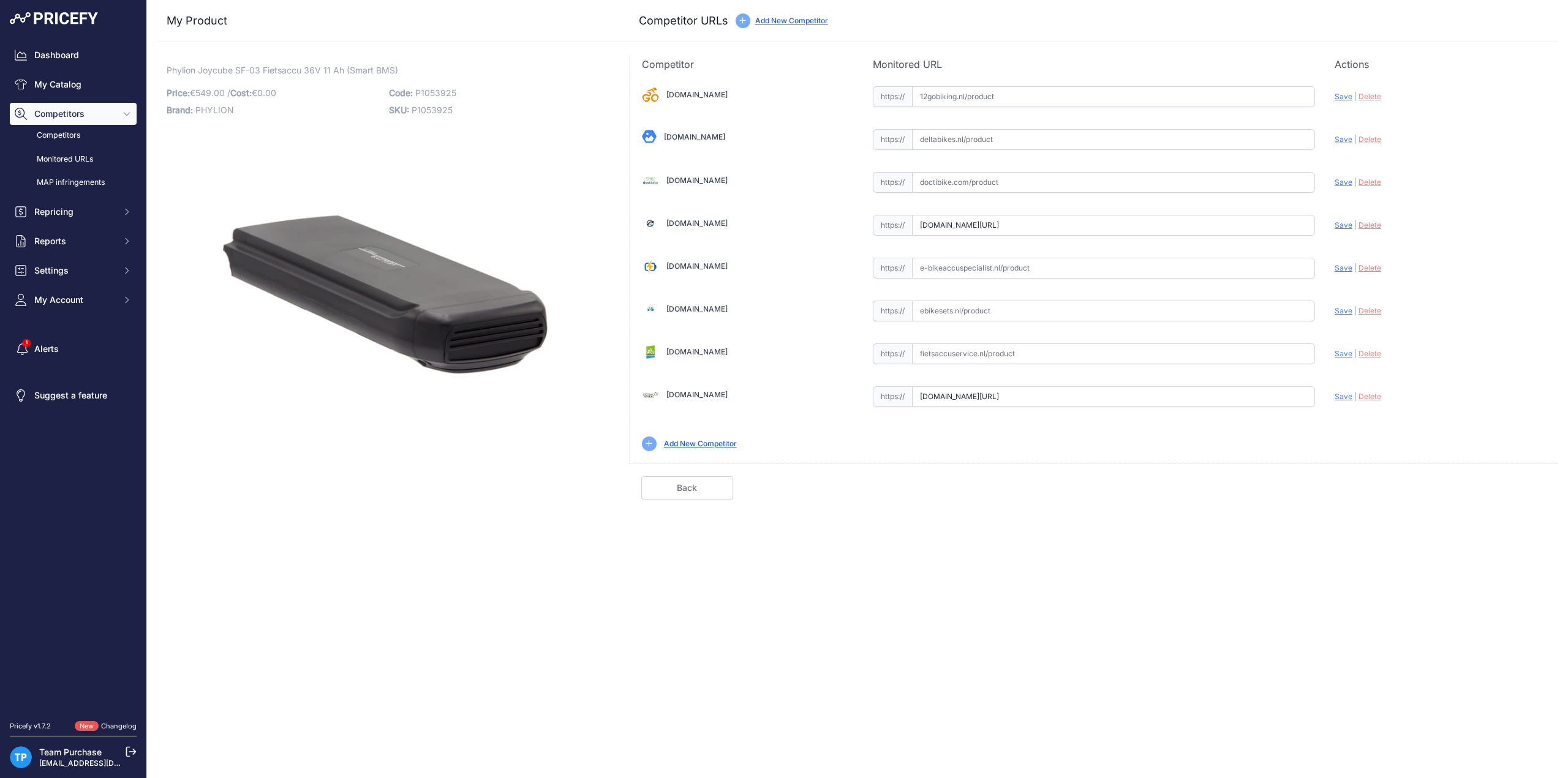
click at [977, 187] on input "text" at bounding box center [1113, 182] width 403 height 21
paste input "[URL][DOMAIN_NAME]"
click at [1336, 181] on span "Save" at bounding box center [1344, 182] width 18 height 9
type input "[URL][DOMAIN_NAME]"
click at [966, 305] on input "text" at bounding box center [1113, 311] width 403 height 21
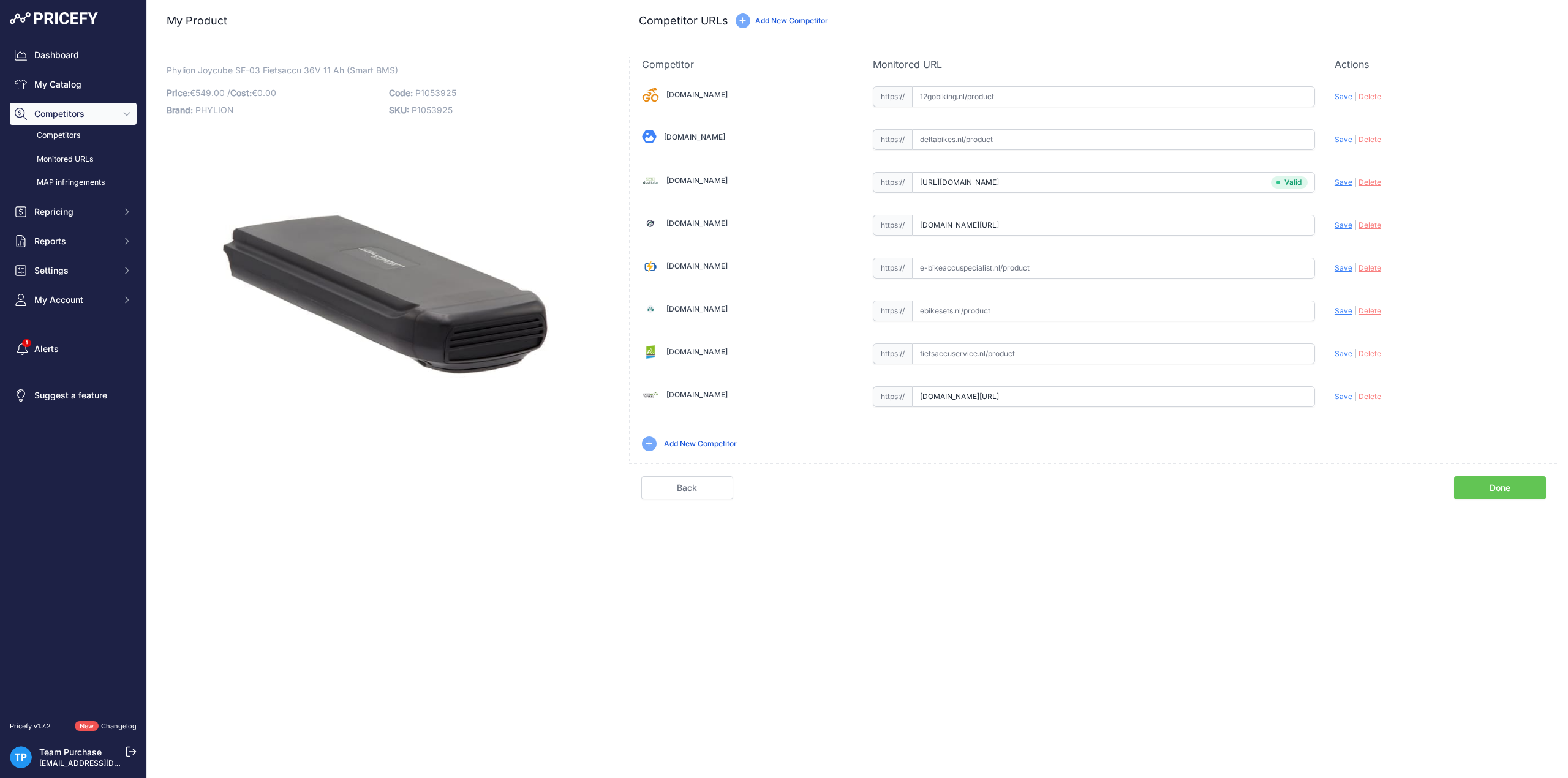
paste input "[URL][DOMAIN_NAME]"
click at [1340, 308] on span "Save" at bounding box center [1344, 311] width 18 height 9
type input "[URL][DOMAIN_NAME]"
click at [985, 267] on input "text" at bounding box center [1113, 268] width 403 height 21
paste input "[URL][DOMAIN_NAME]"
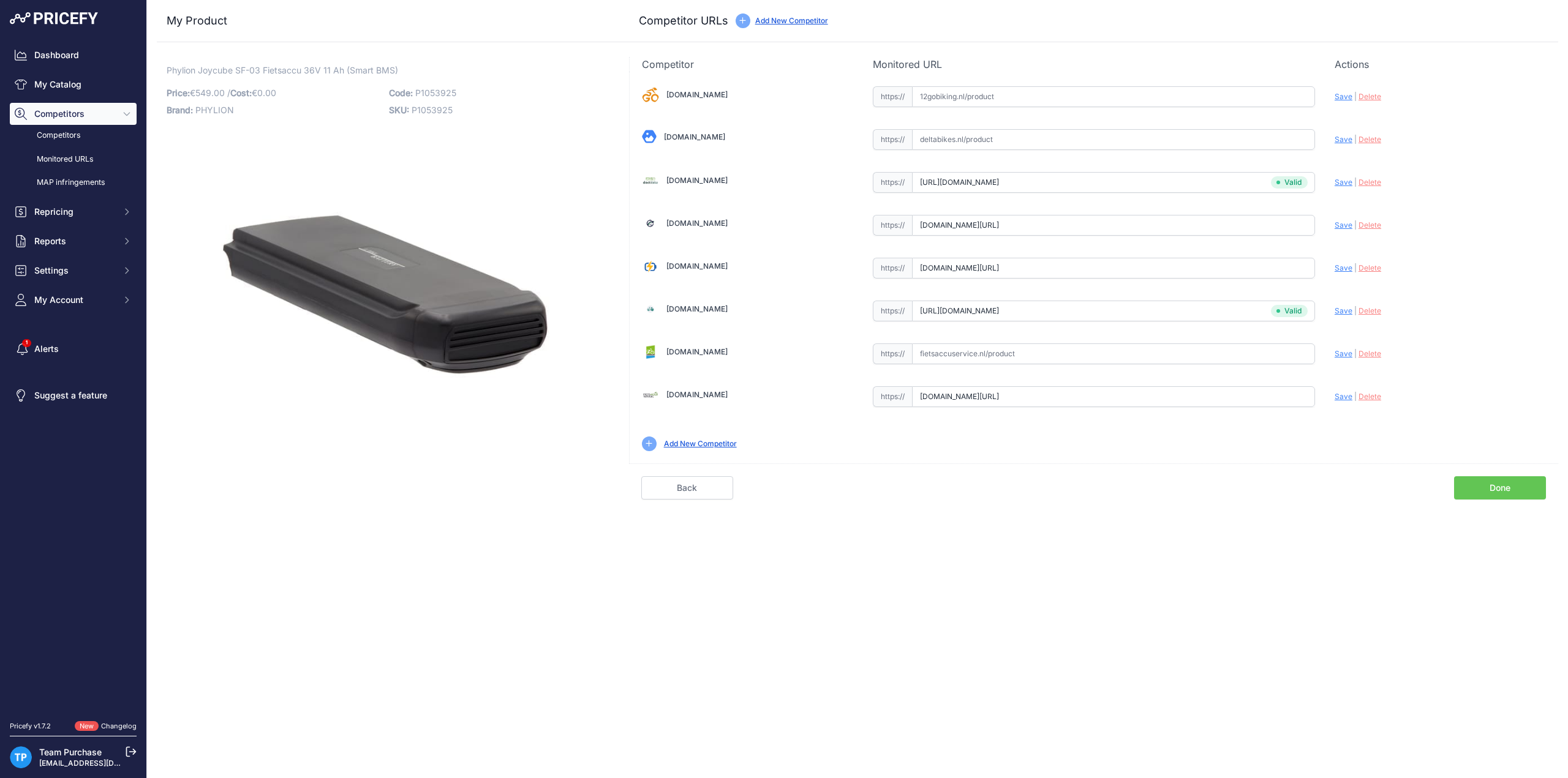
click at [1341, 265] on span "Save" at bounding box center [1344, 268] width 18 height 9
type input "[URL][DOMAIN_NAME]"
click at [1498, 484] on link "Done" at bounding box center [1500, 488] width 92 height 24
